Goal: Transaction & Acquisition: Purchase product/service

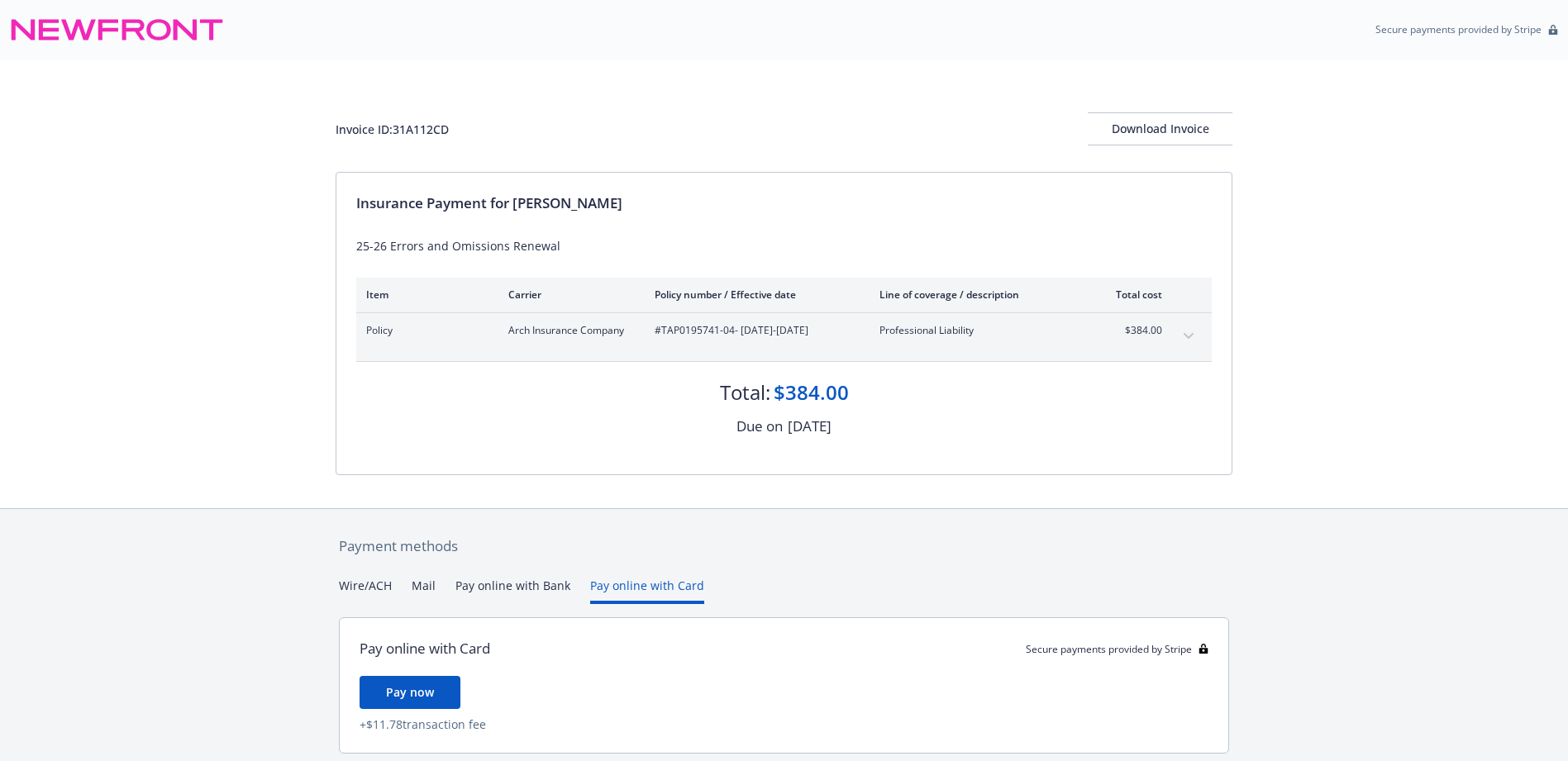
click at [623, 585] on button "Pay online with Card" at bounding box center [646, 591] width 114 height 27
click at [425, 695] on span "Pay now" at bounding box center [410, 692] width 48 height 15
